Goal: Browse casually

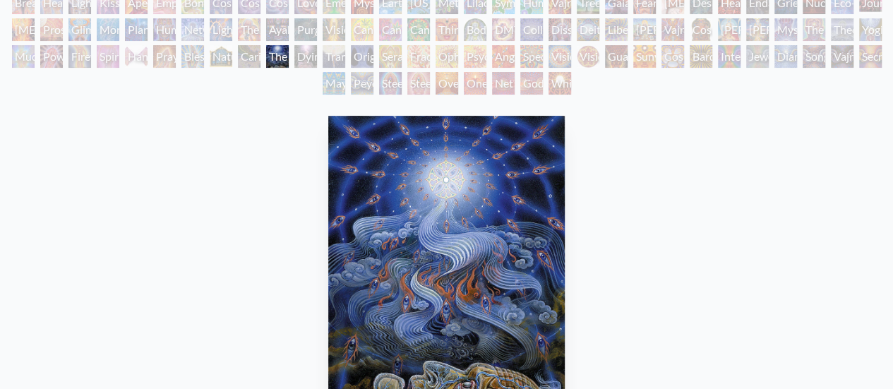
scroll to position [282, 0]
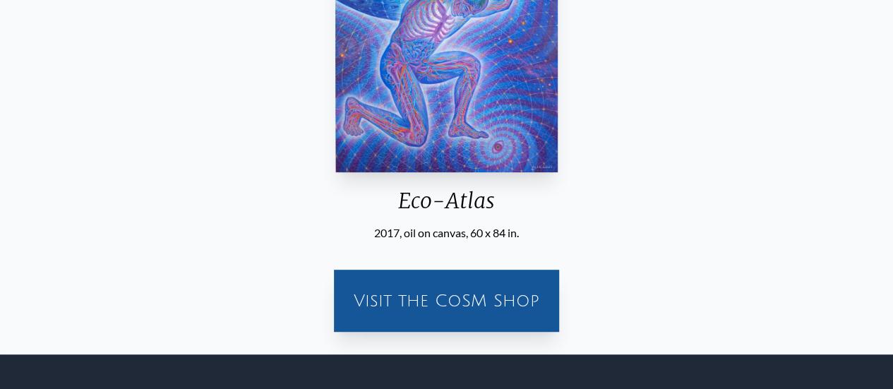
scroll to position [191, 0]
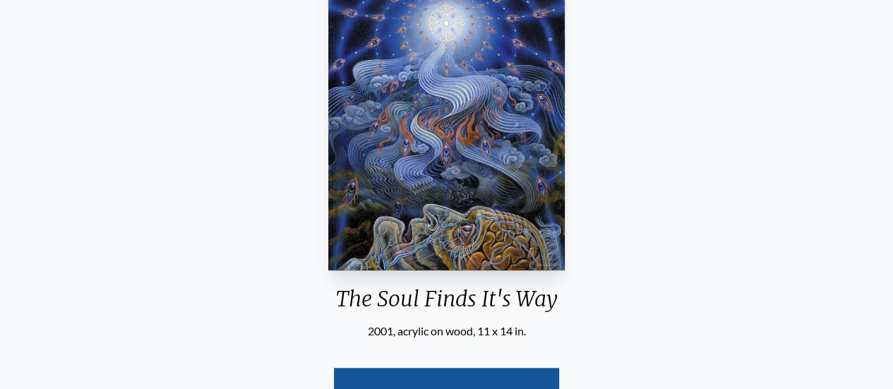
scroll to position [282, 0]
